Goal: Task Accomplishment & Management: Use online tool/utility

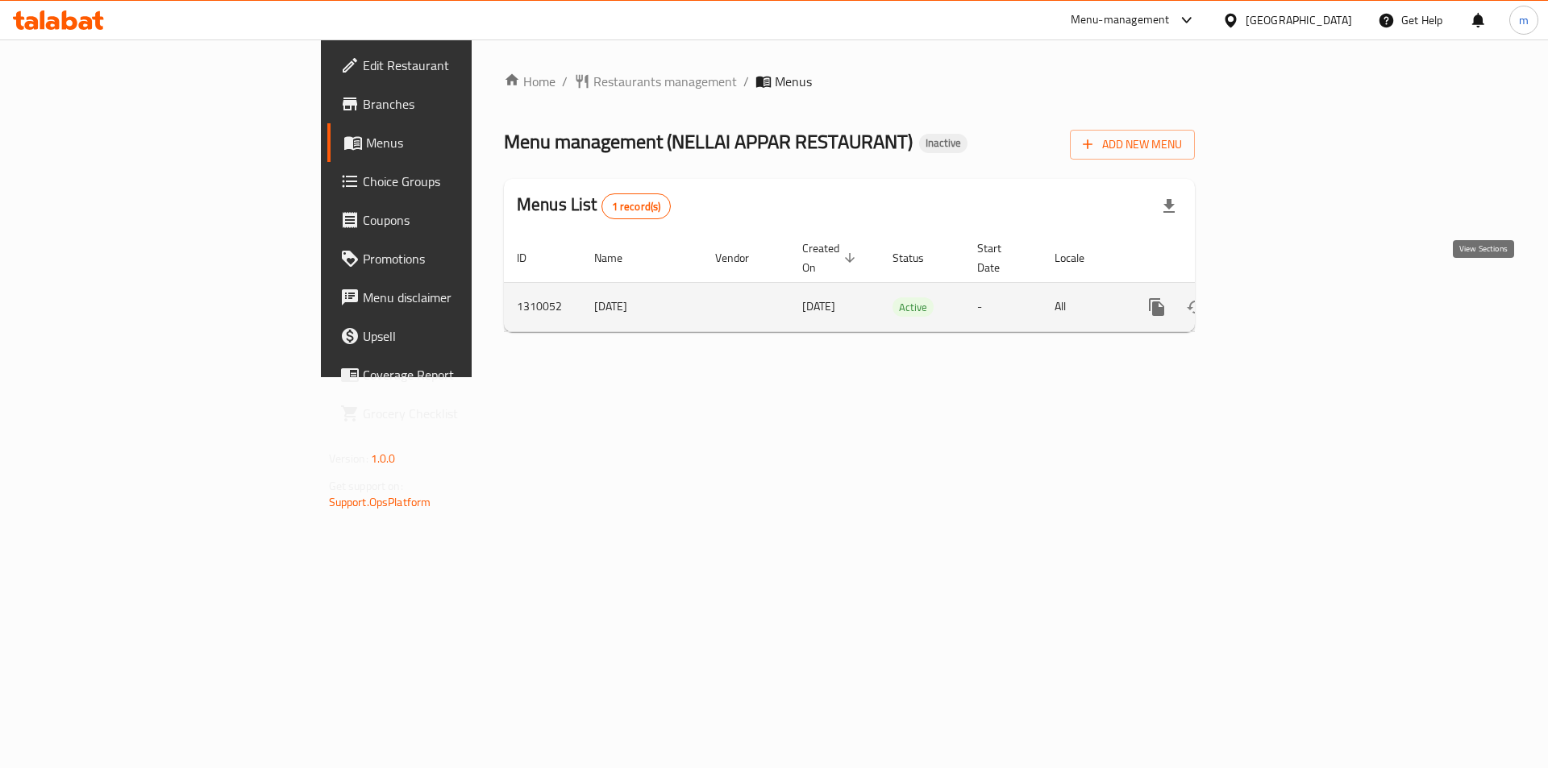
click at [1283, 298] on icon "enhanced table" at bounding box center [1272, 307] width 19 height 19
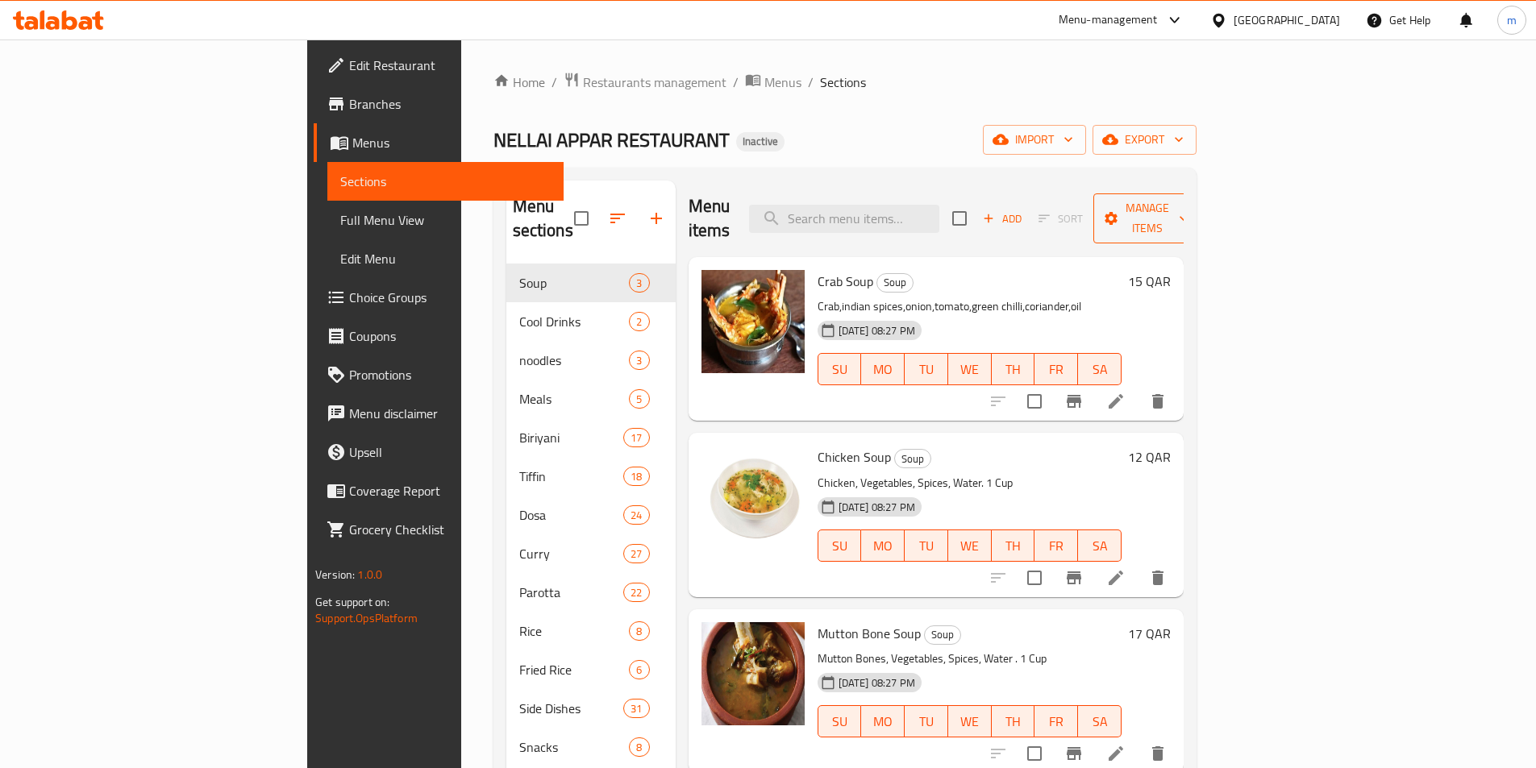
click at [1188, 201] on span "Manage items" at bounding box center [1147, 218] width 82 height 40
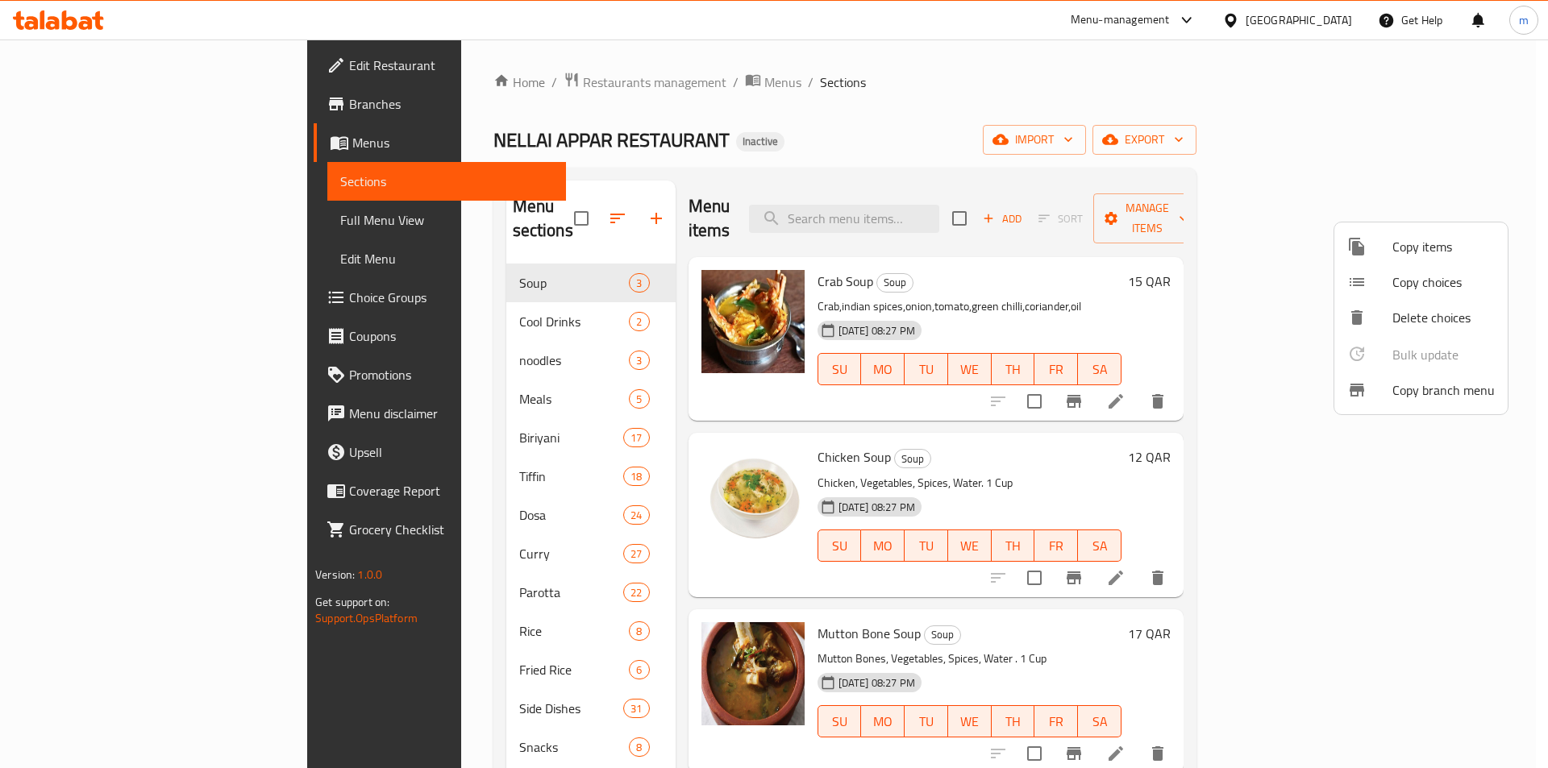
click at [1418, 396] on span "Copy branch menu" at bounding box center [1443, 390] width 102 height 19
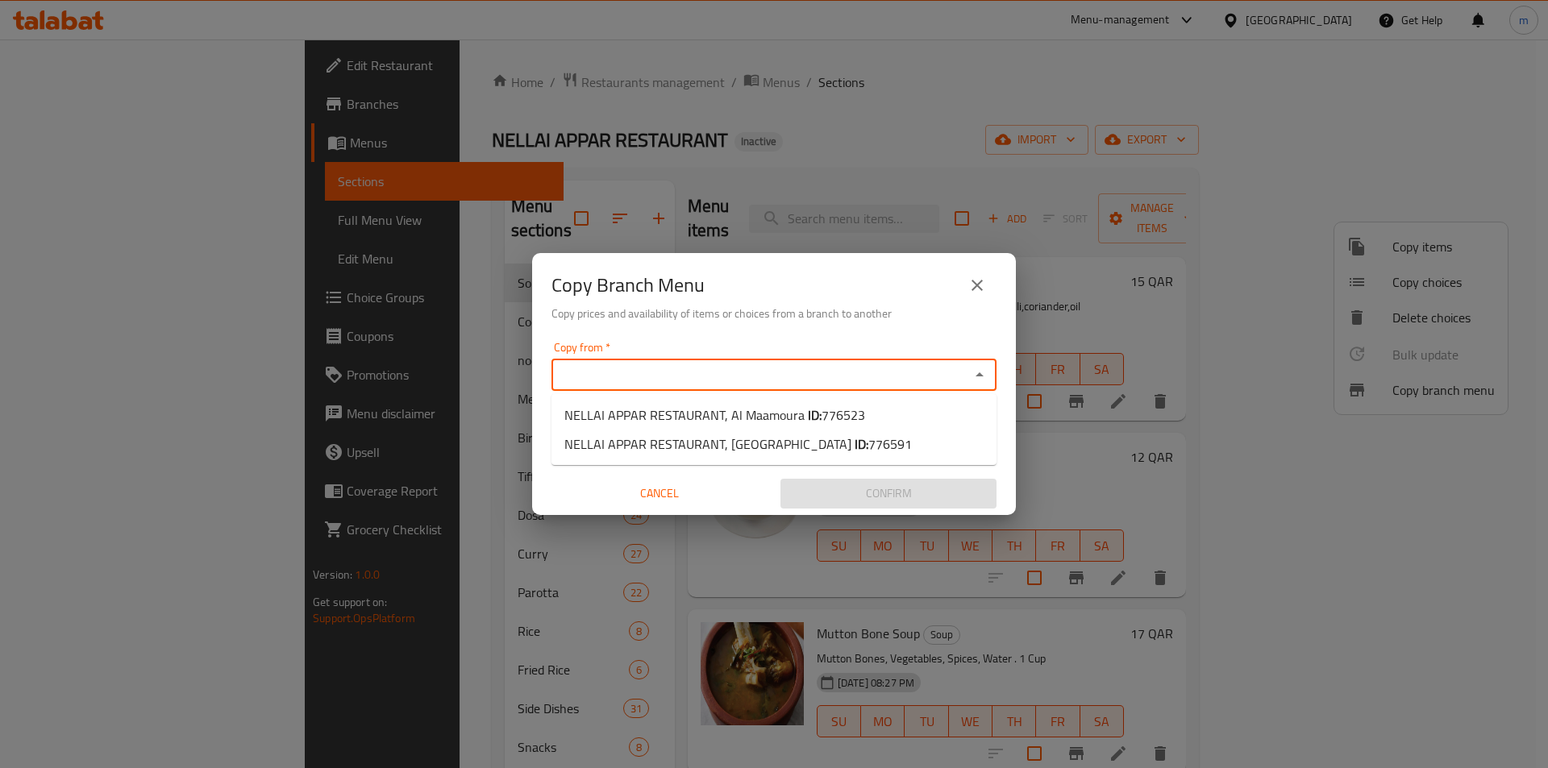
click at [930, 381] on input "Copy from   *" at bounding box center [760, 375] width 409 height 23
click at [855, 414] on span "776523" at bounding box center [844, 415] width 44 height 24
type input "NELLAI APPAR RESTAURANT, Al Maamoura"
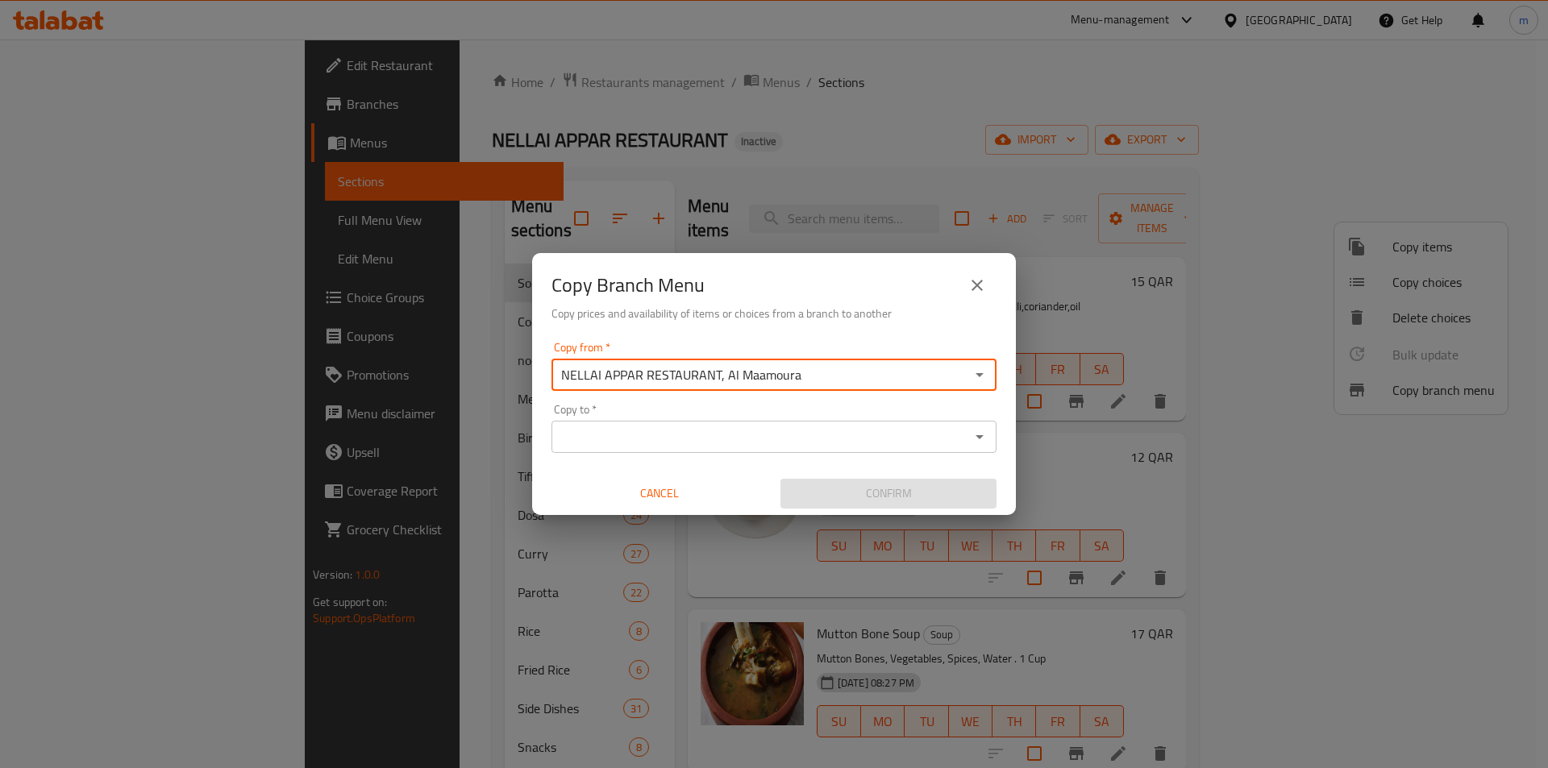
click at [908, 419] on div "Copy to   * Copy to *" at bounding box center [774, 428] width 445 height 49
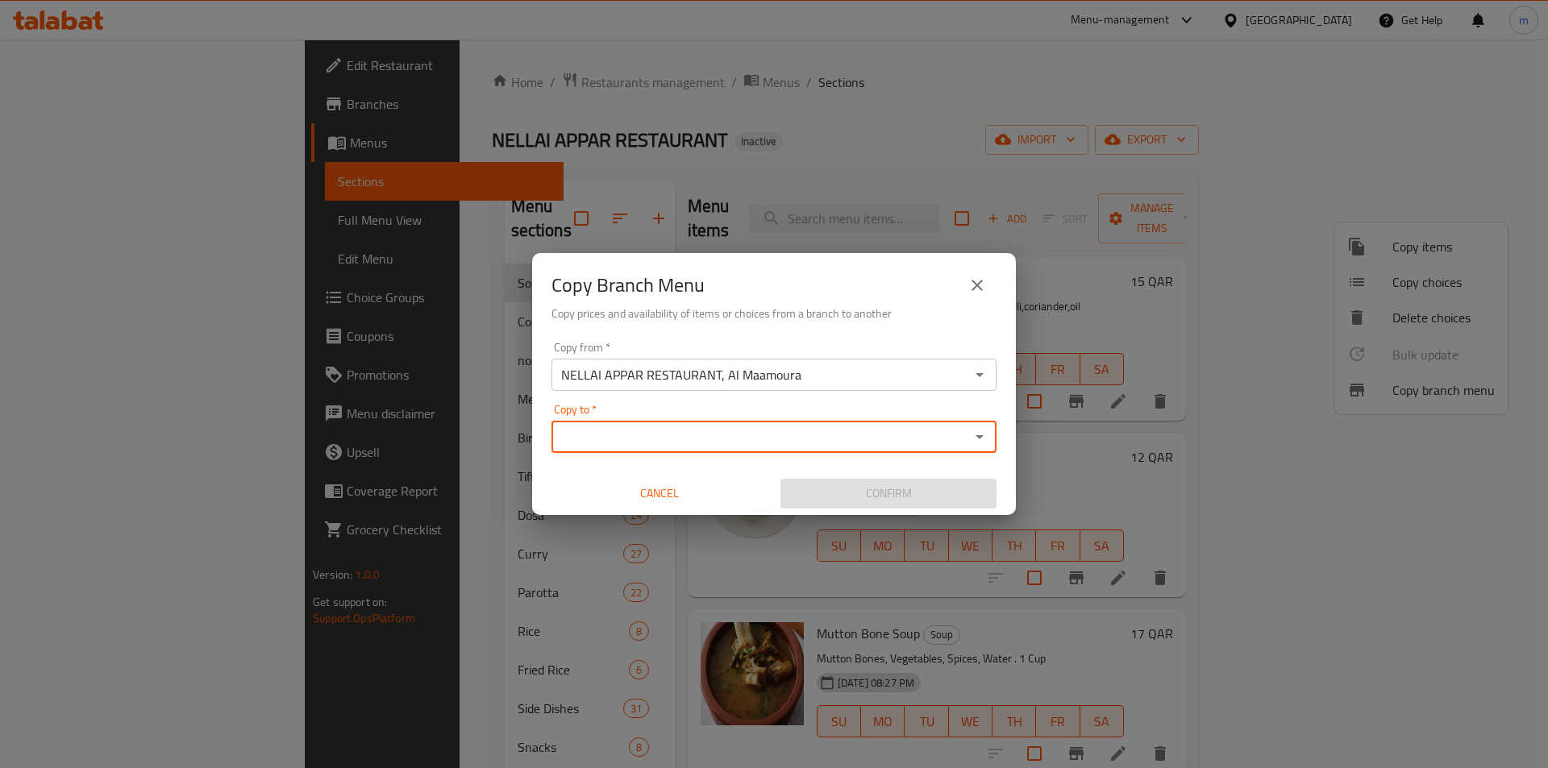
click at [892, 429] on input "Copy to   *" at bounding box center [760, 437] width 409 height 23
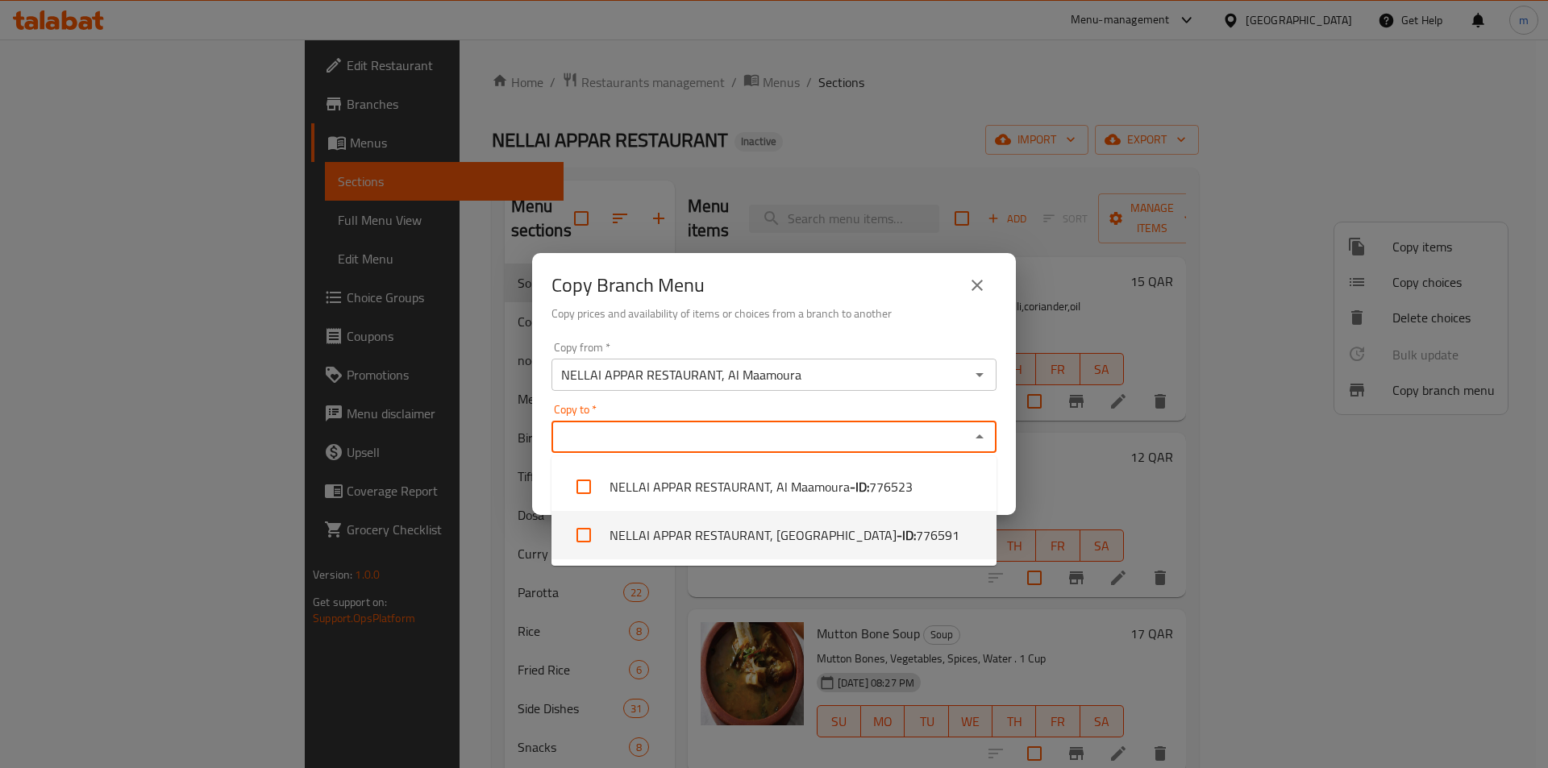
click at [897, 538] on b "- ID:" at bounding box center [906, 535] width 19 height 19
checkbox input "true"
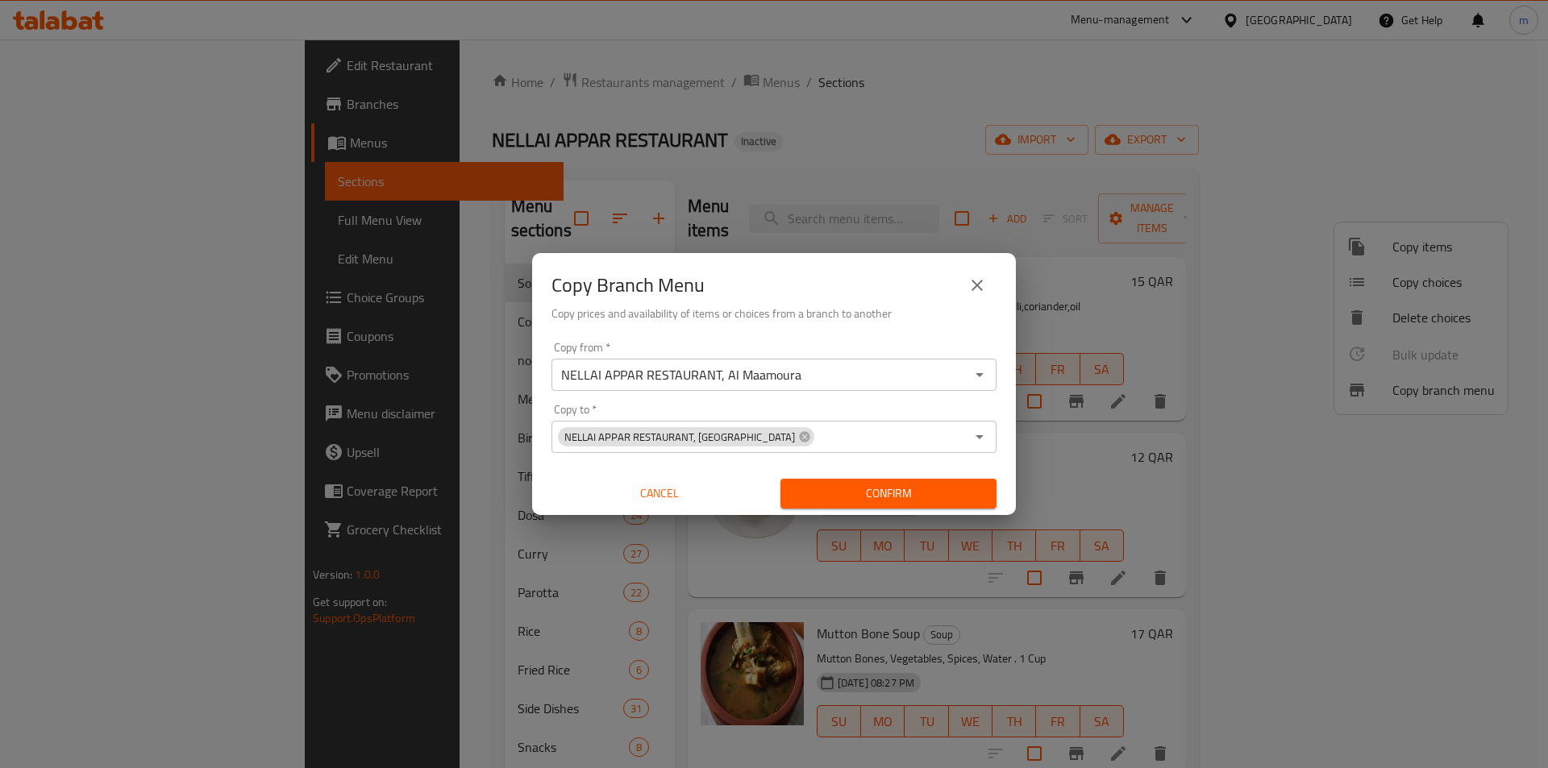
click at [811, 293] on div "Copy Branch Menu" at bounding box center [774, 285] width 445 height 39
click at [876, 499] on span "Confirm" at bounding box center [888, 494] width 190 height 20
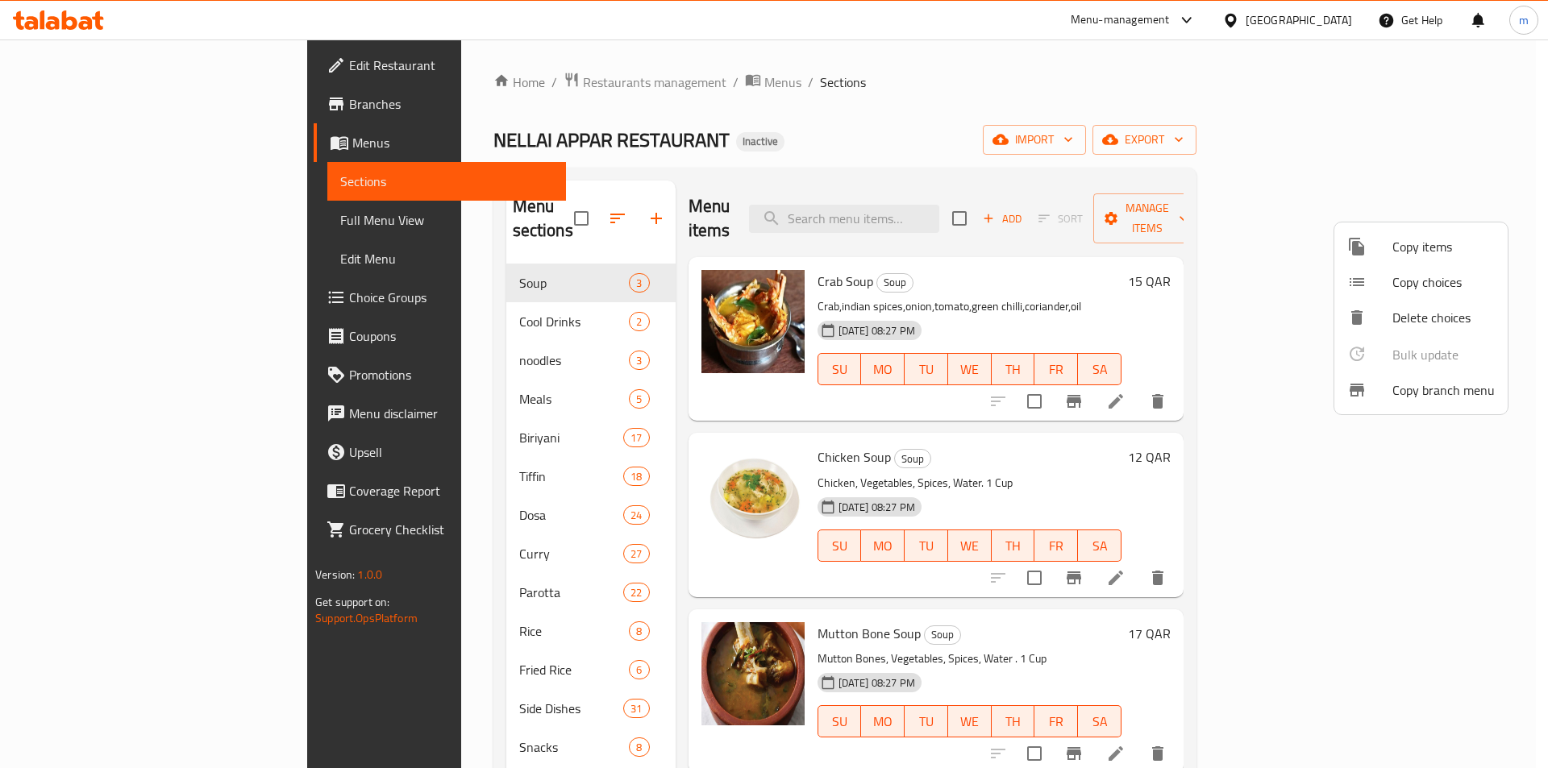
click at [1134, 89] on div at bounding box center [774, 384] width 1548 height 768
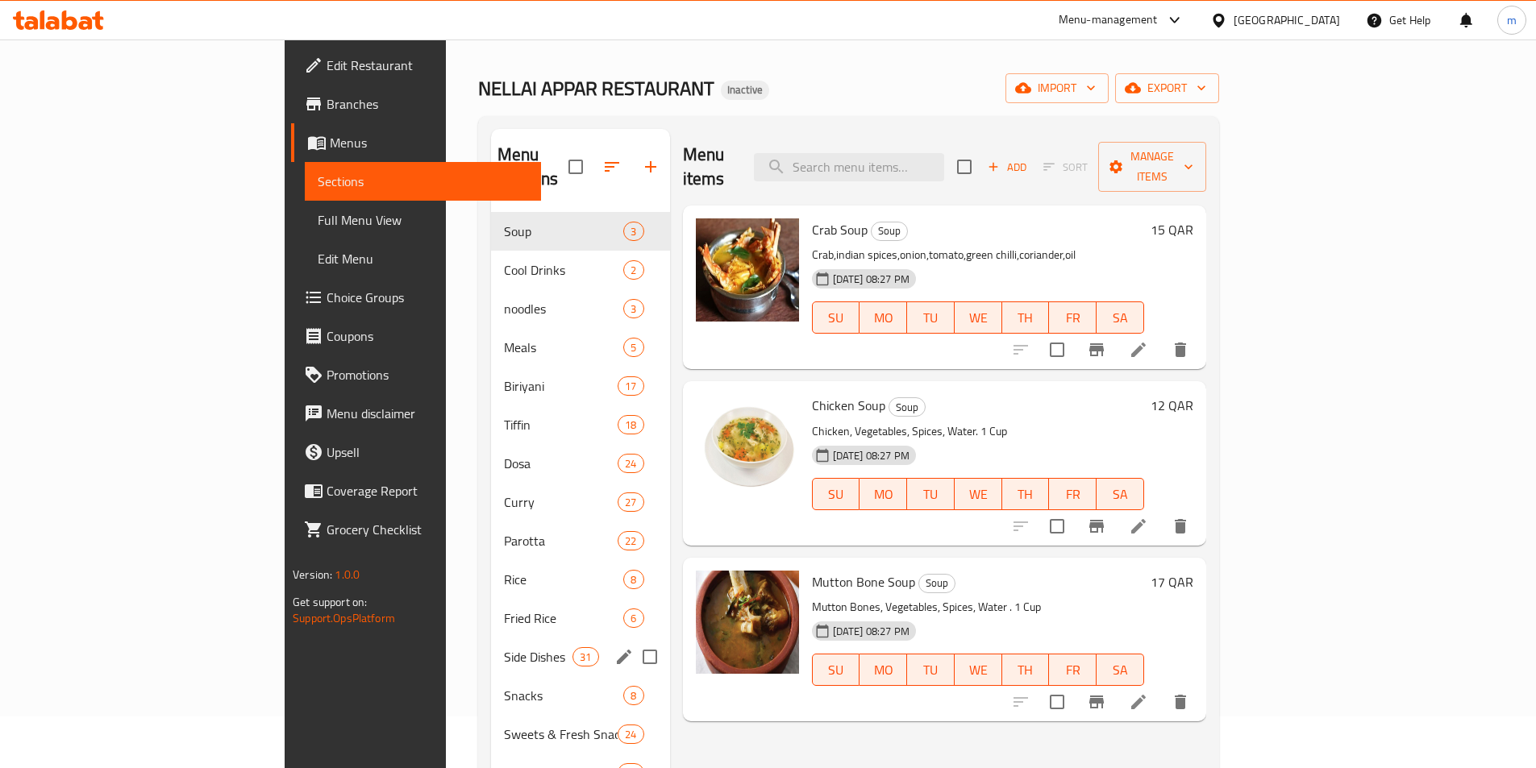
scroll to position [81, 0]
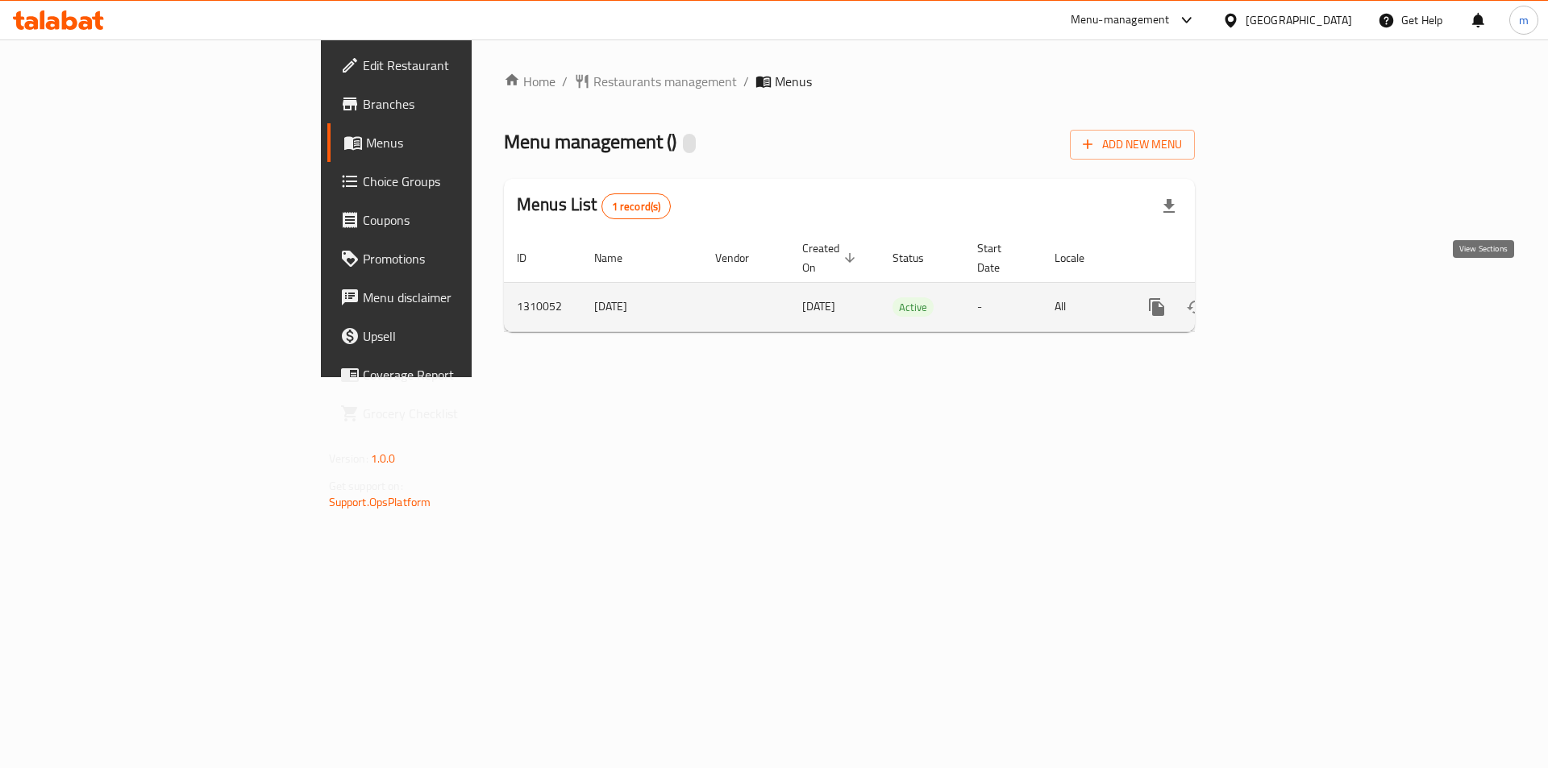
click at [1283, 298] on icon "enhanced table" at bounding box center [1272, 307] width 19 height 19
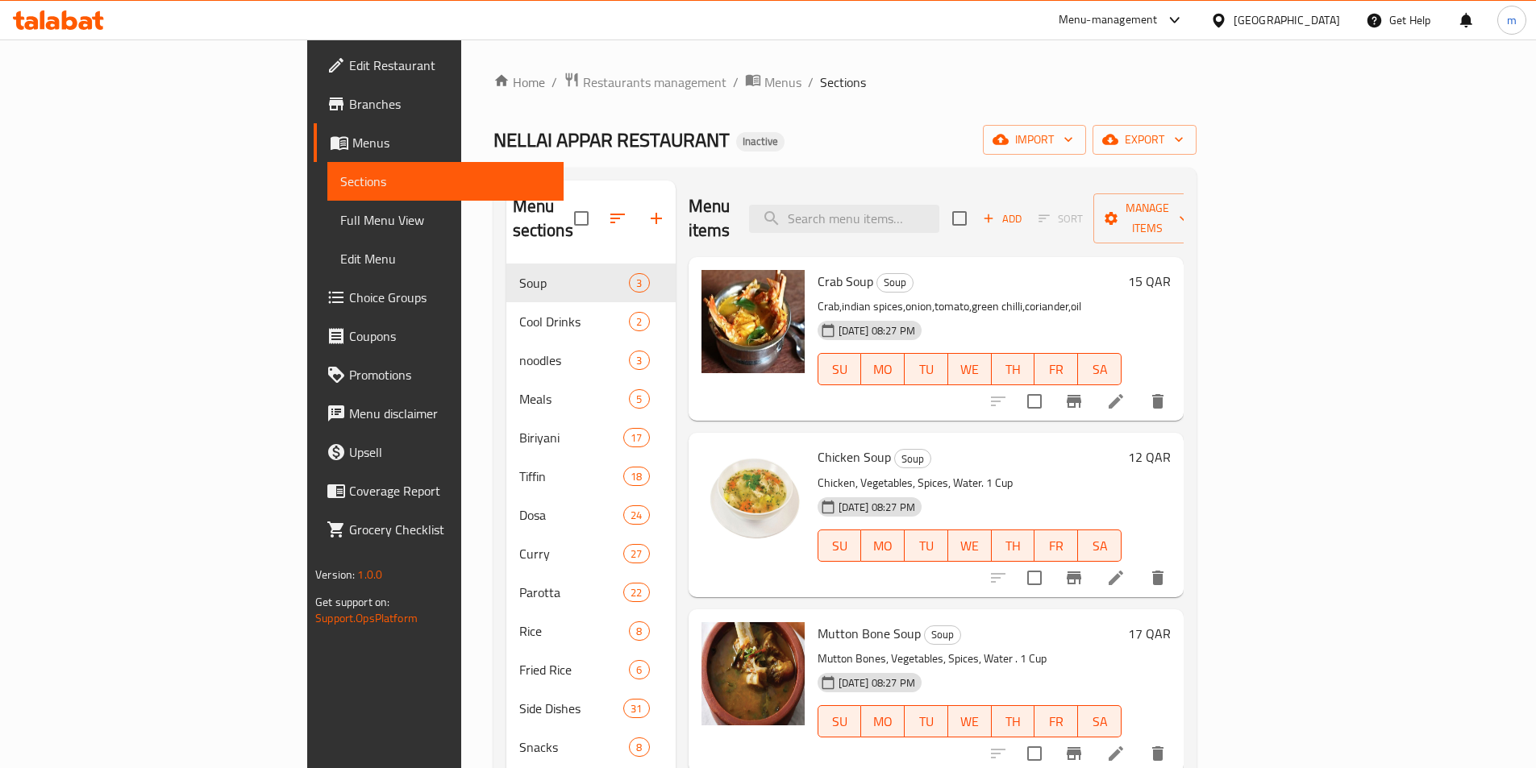
click at [340, 230] on span "Full Menu View" at bounding box center [445, 219] width 210 height 19
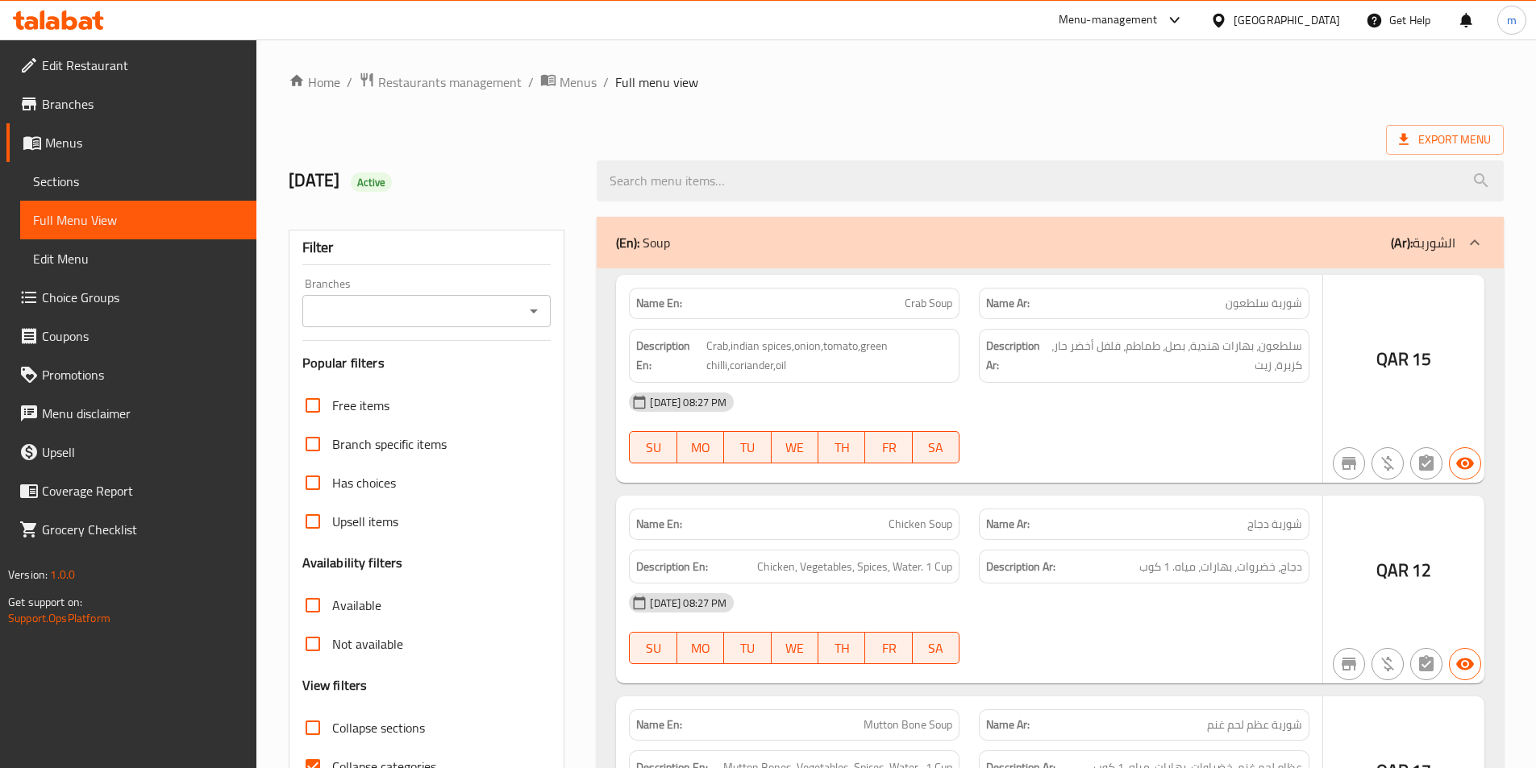
click at [368, 688] on div at bounding box center [768, 384] width 1536 height 768
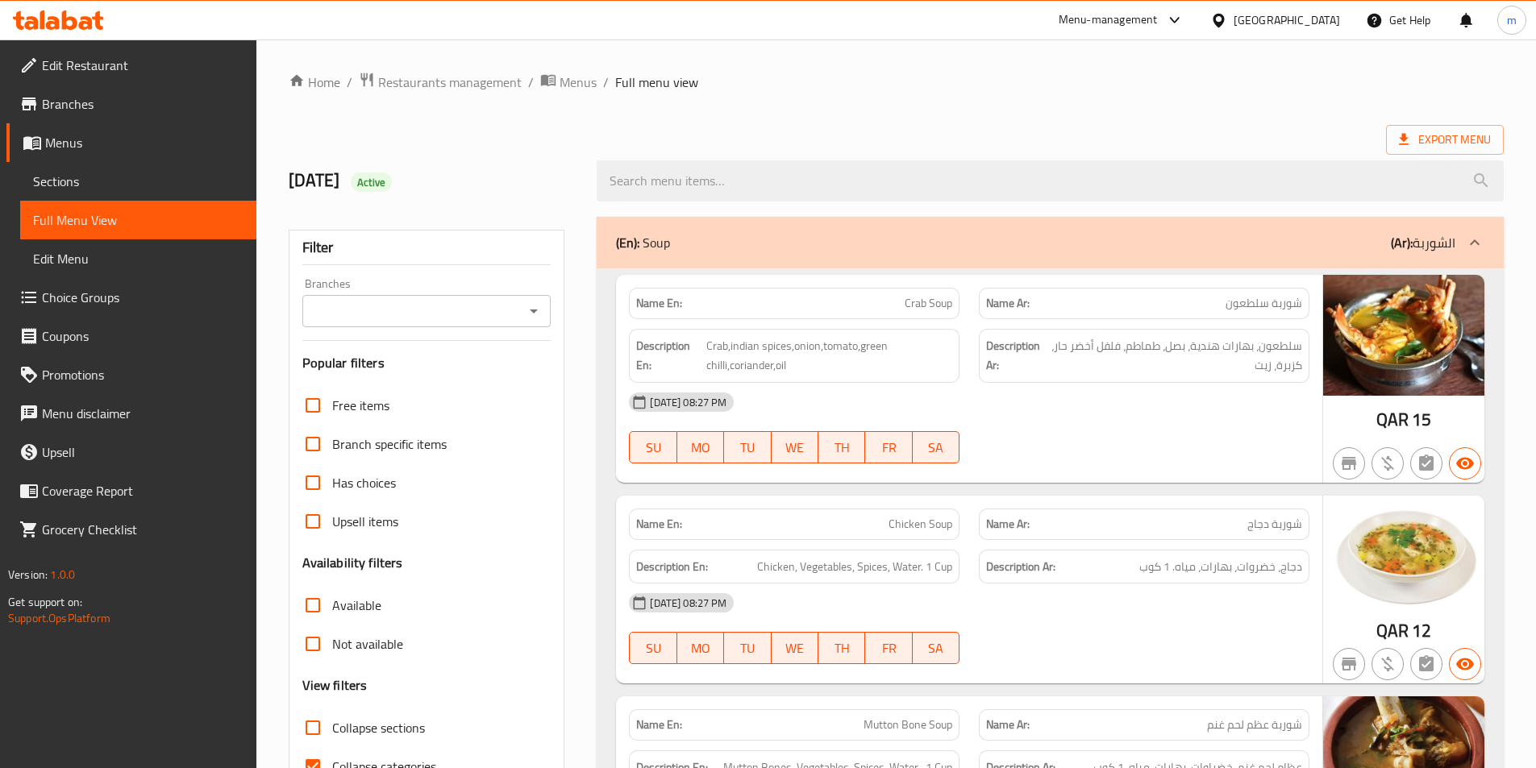
scroll to position [81, 0]
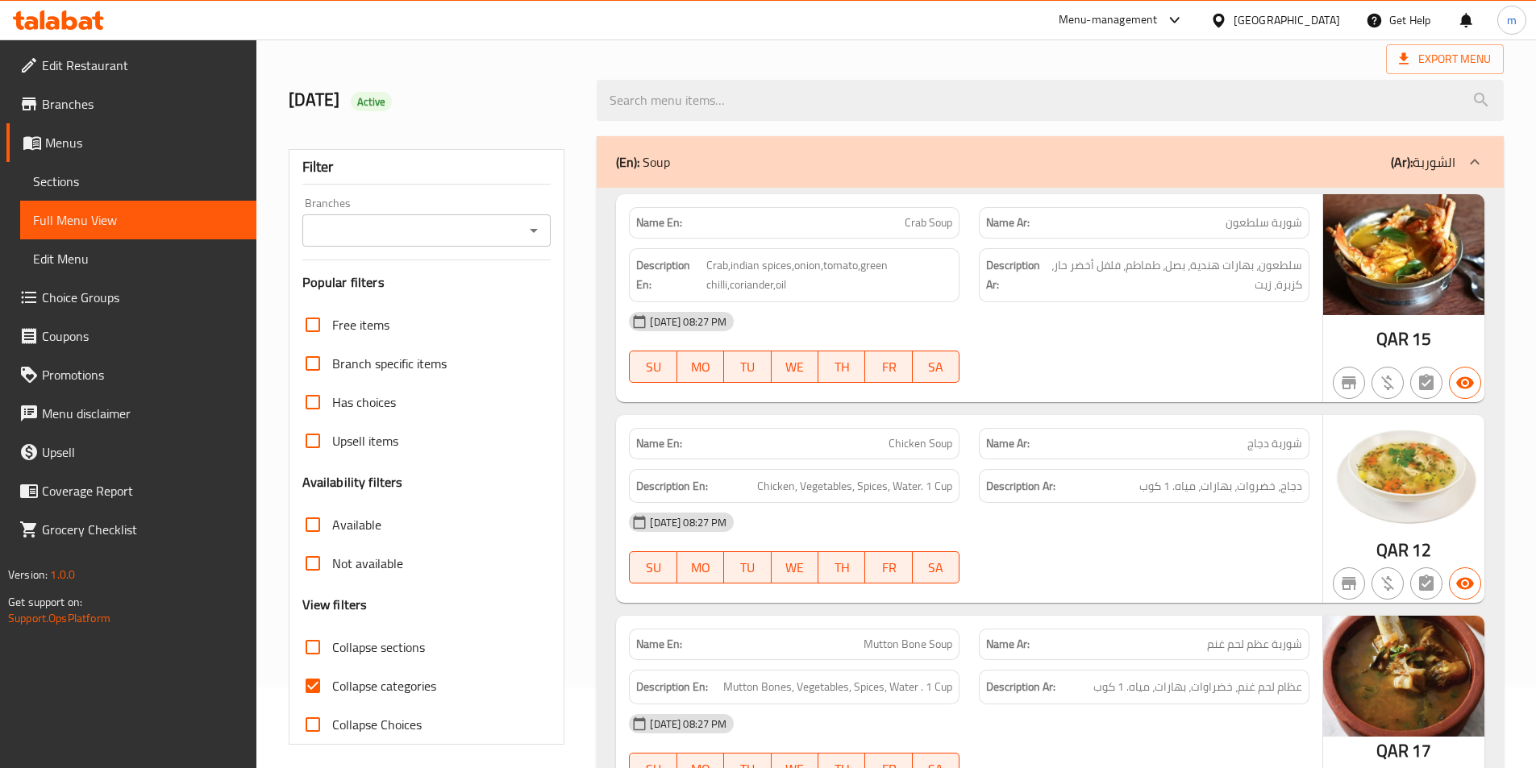
click at [318, 697] on input "Collapse categories" at bounding box center [312, 686] width 39 height 39
checkbox input "false"
click at [533, 235] on icon "Open" at bounding box center [533, 230] width 19 height 19
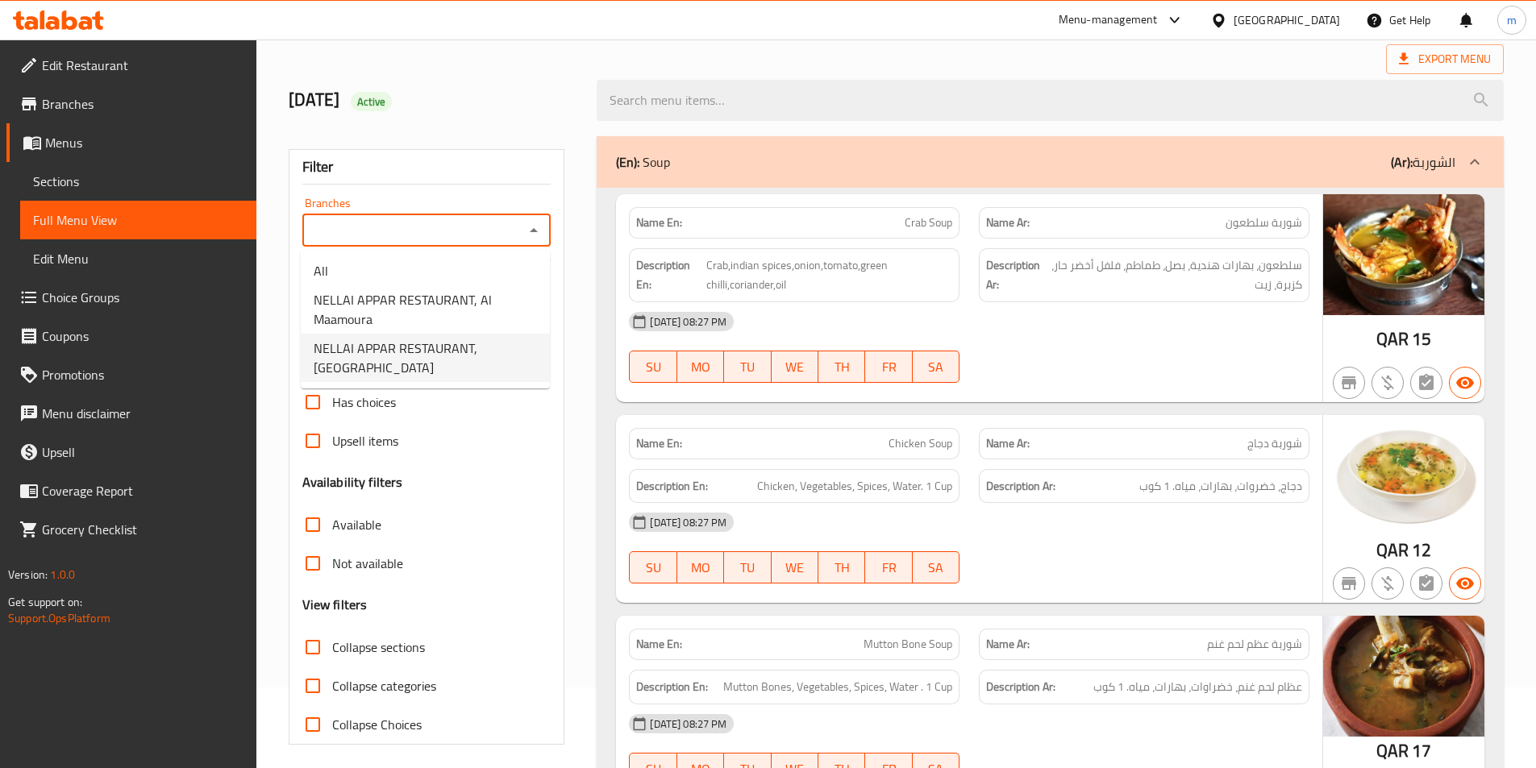
click at [380, 362] on span "NELLAI APPAR RESTAURANT, Rawdat Al Khail" at bounding box center [425, 358] width 223 height 39
type input "NELLAI APPAR RESTAURANT, Rawdat Al Khail"
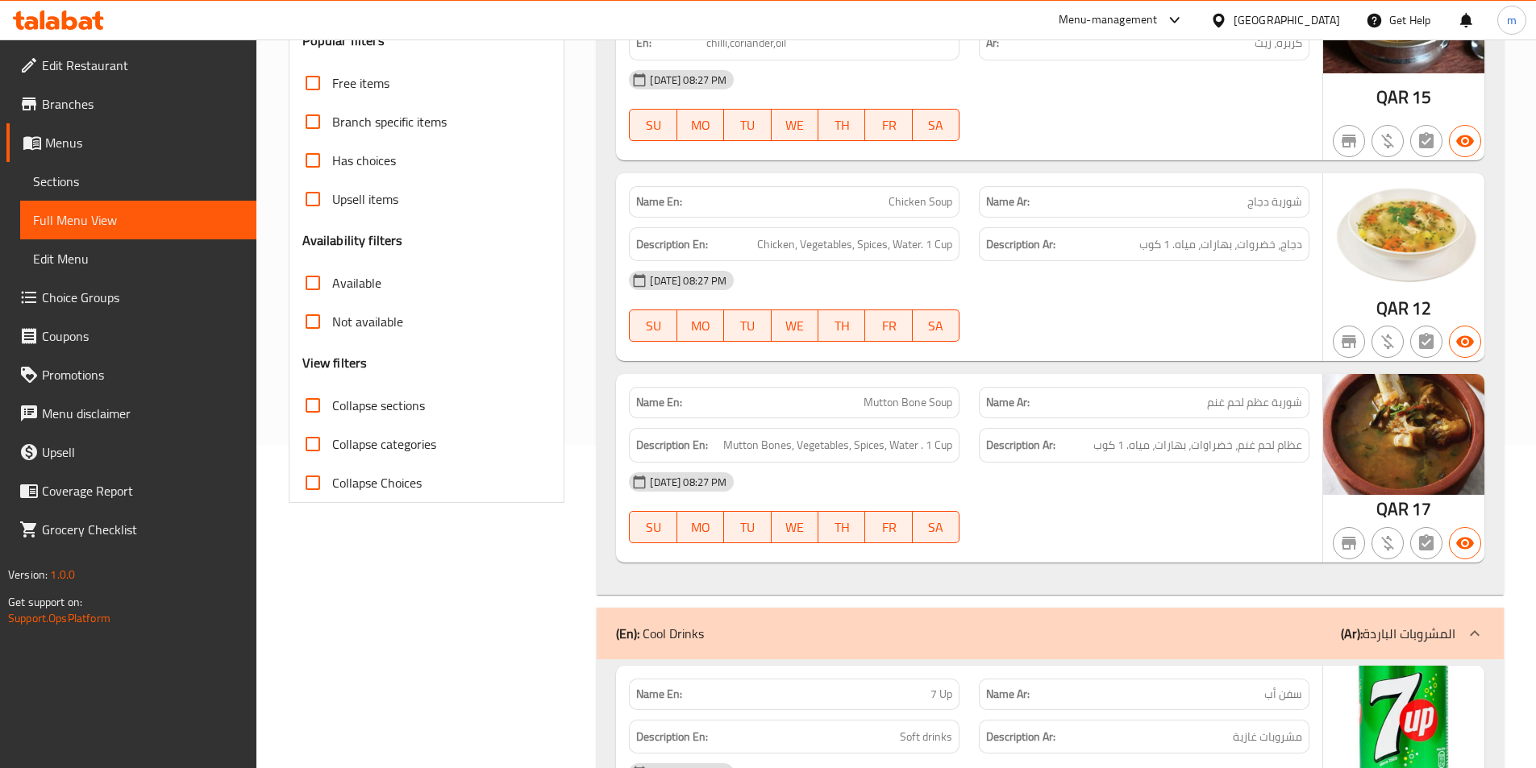
scroll to position [0, 0]
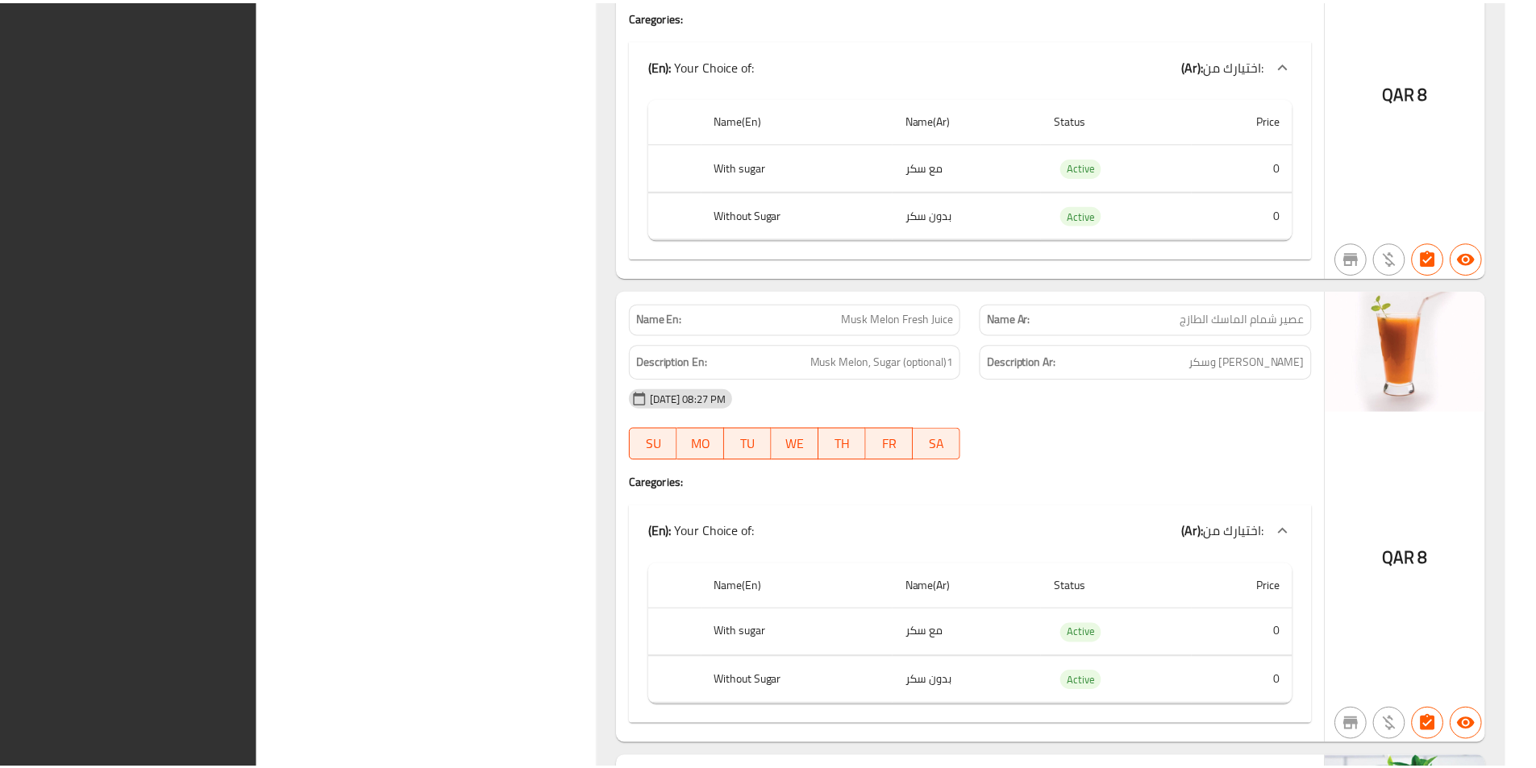
scroll to position [56628, 0]
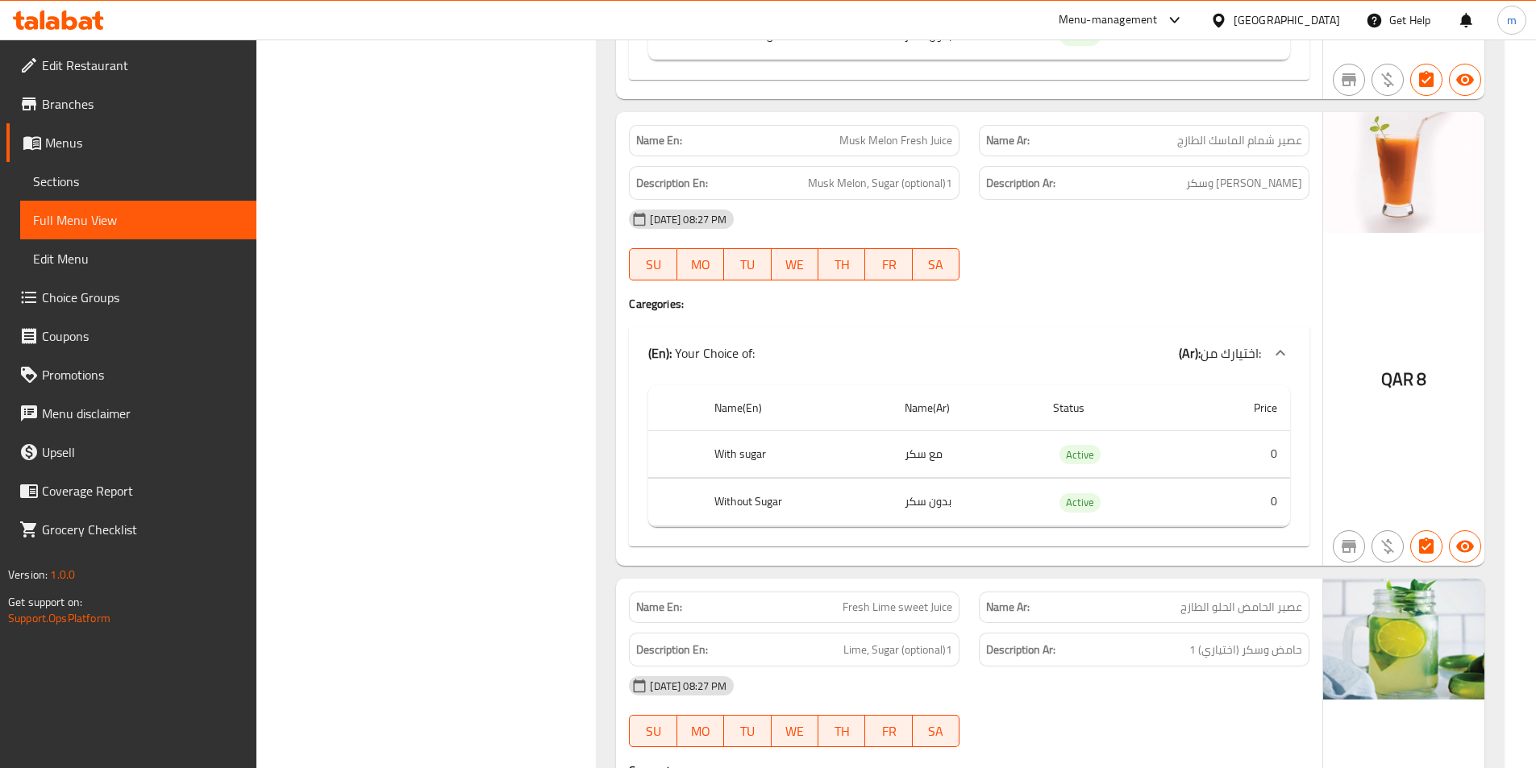
click at [116, 110] on span "Branches" at bounding box center [143, 103] width 202 height 19
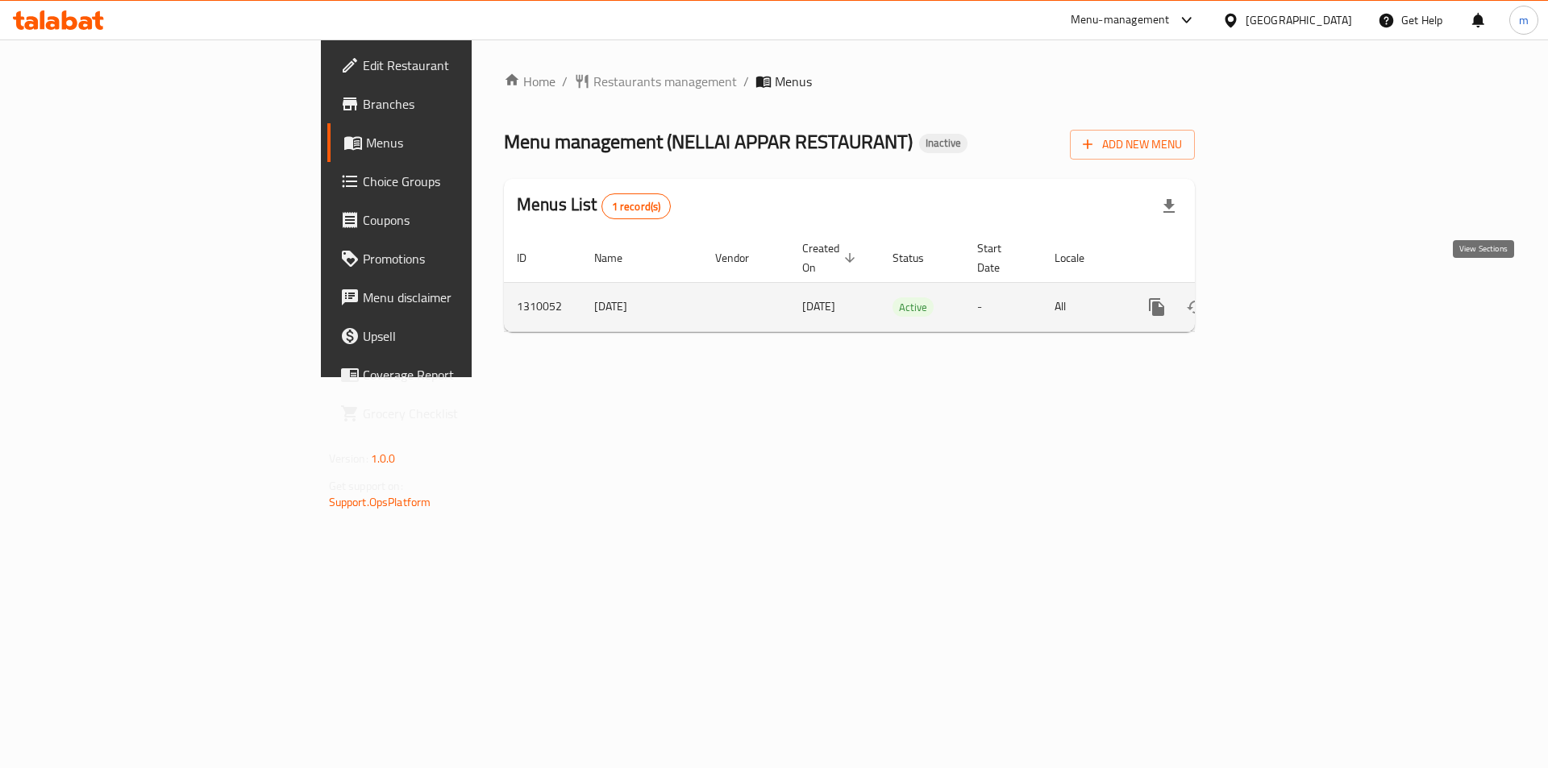
click at [1280, 300] on icon "enhanced table" at bounding box center [1273, 307] width 15 height 15
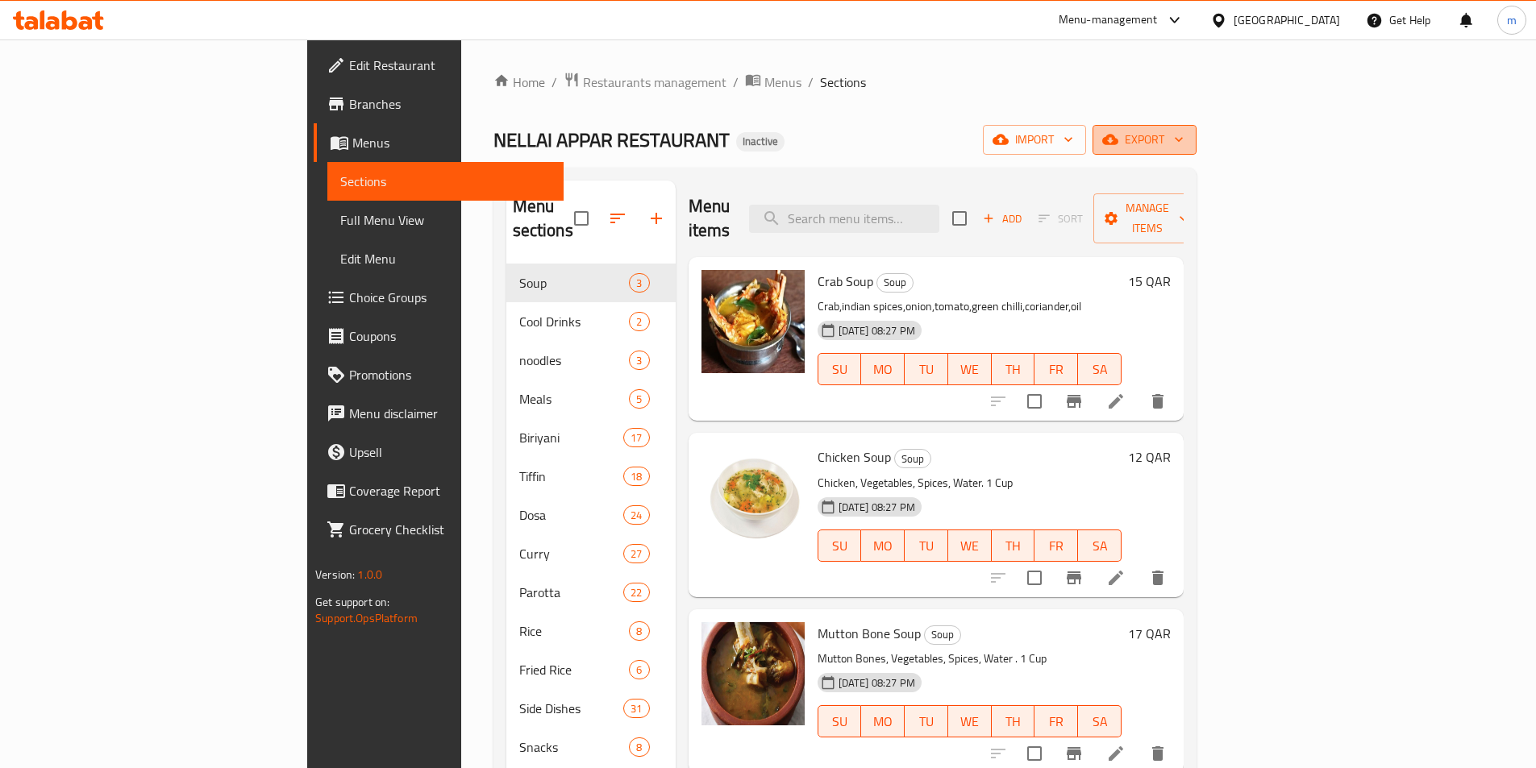
click at [1118, 143] on icon "button" at bounding box center [1110, 140] width 16 height 10
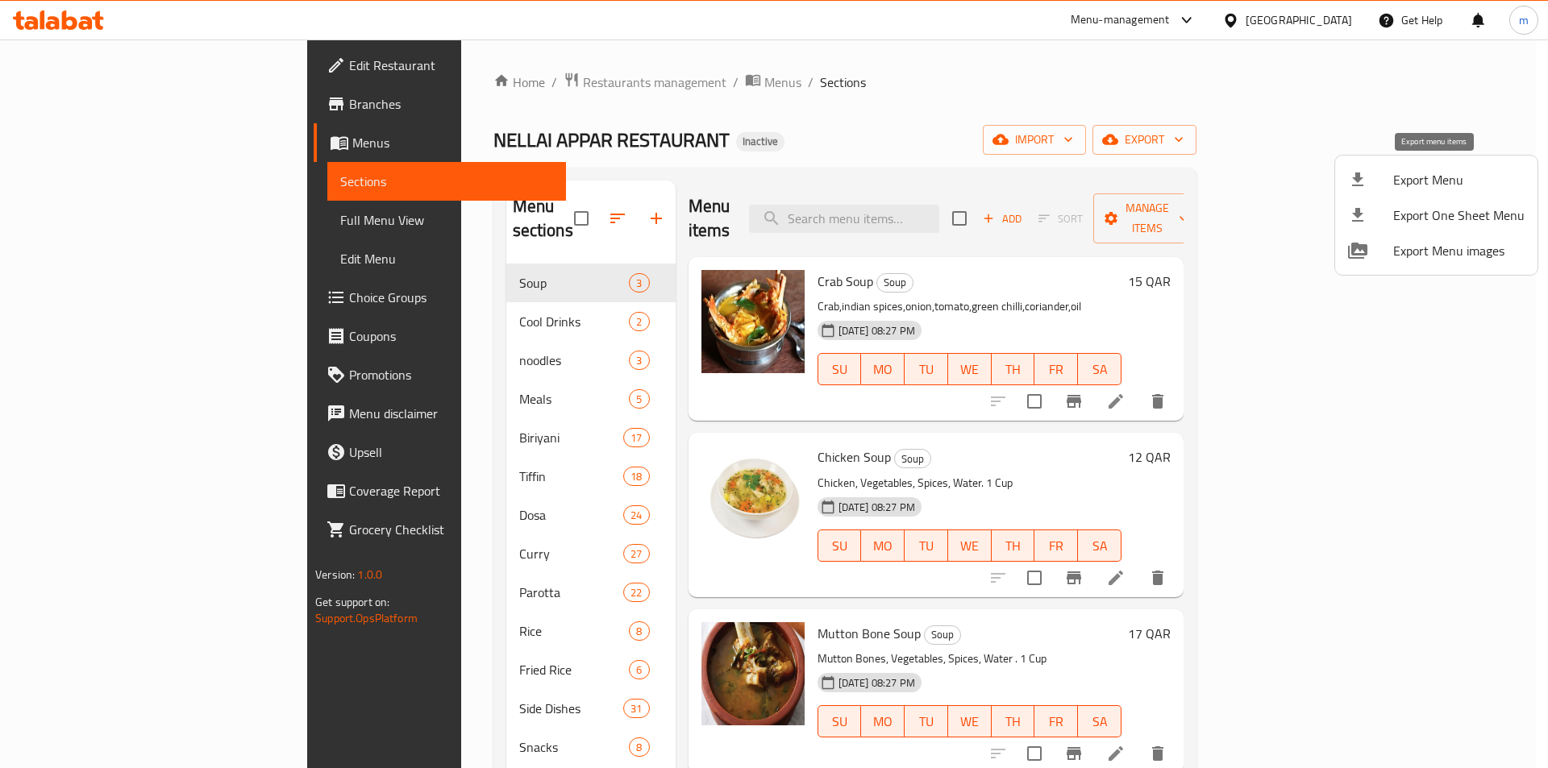
click at [1459, 178] on span "Export Menu" at bounding box center [1458, 179] width 131 height 19
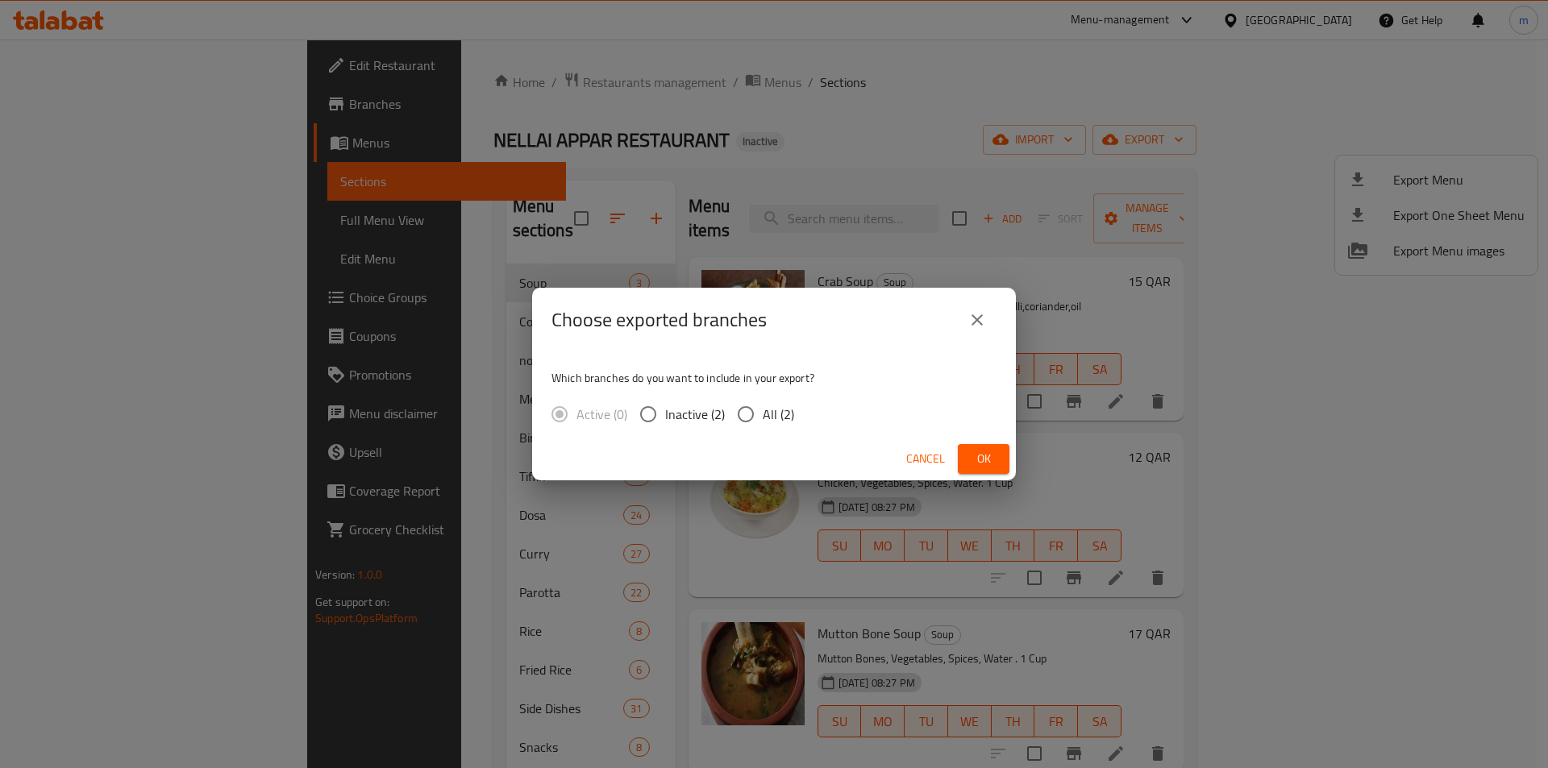
click at [745, 410] on input "All (2)" at bounding box center [746, 415] width 34 height 34
radio input "true"
click at [991, 459] on span "Ok" at bounding box center [984, 459] width 26 height 20
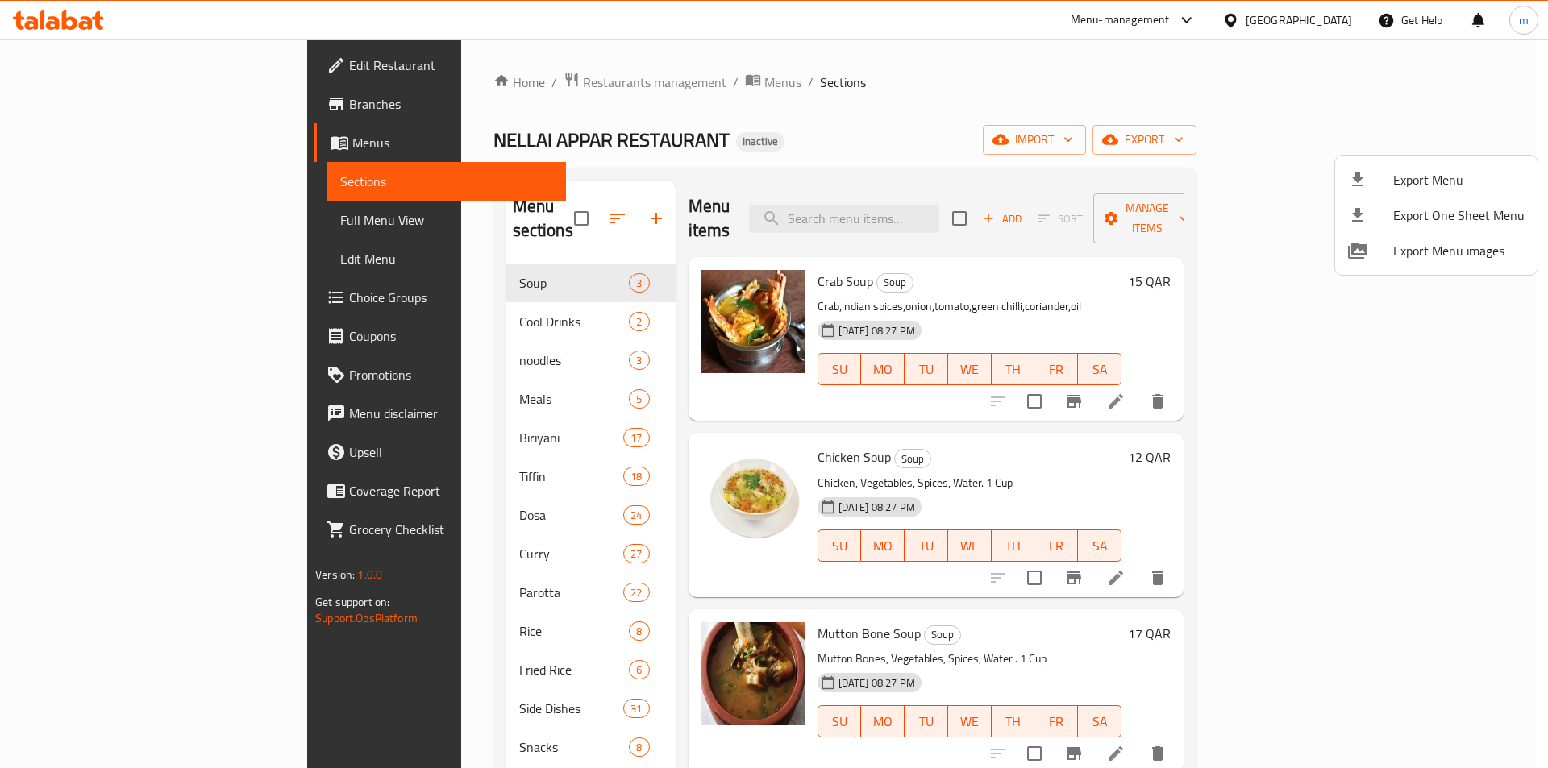
click at [112, 61] on div at bounding box center [774, 384] width 1548 height 768
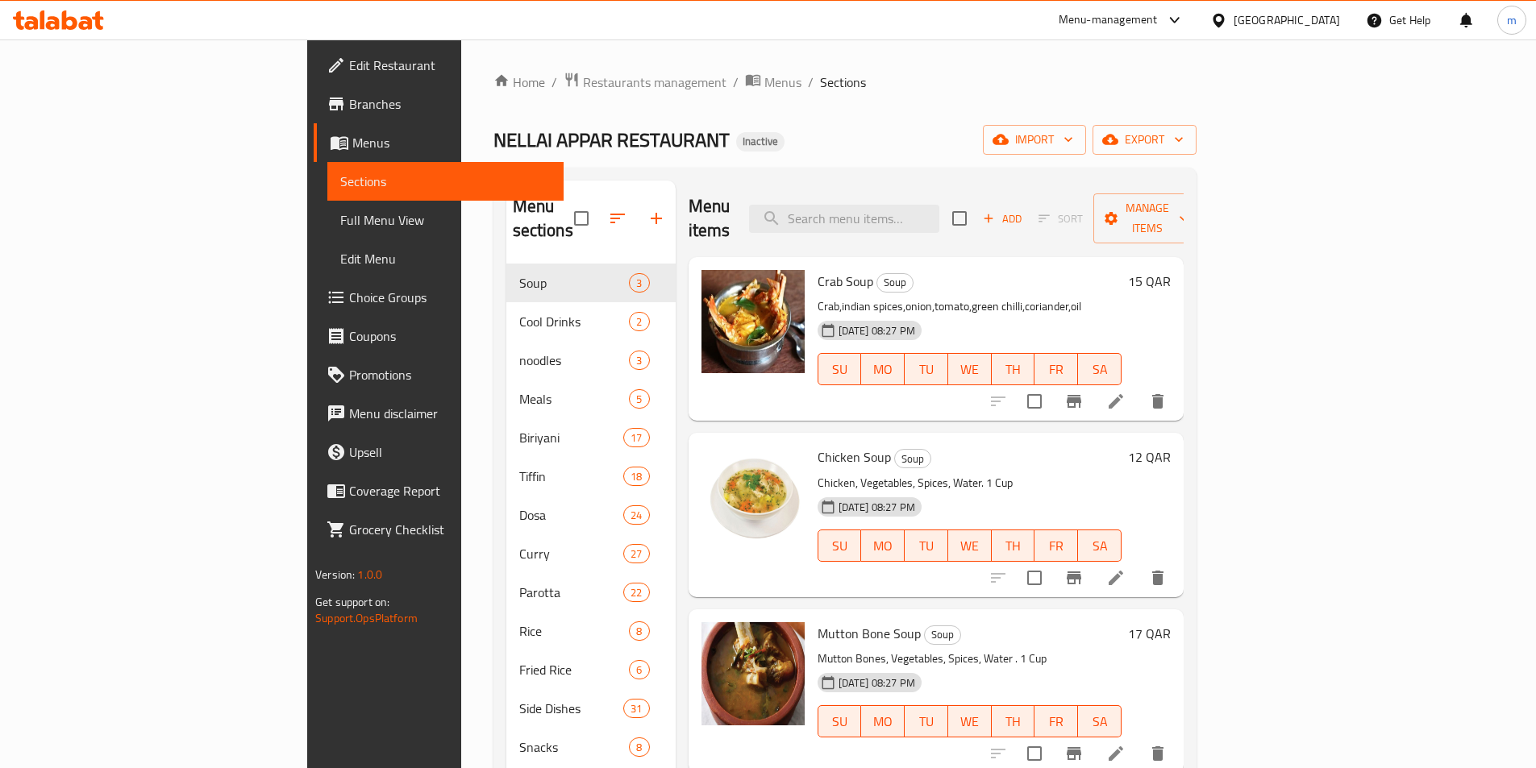
click at [349, 61] on span "Edit Restaurant" at bounding box center [450, 65] width 202 height 19
